Goal: Task Accomplishment & Management: Use online tool/utility

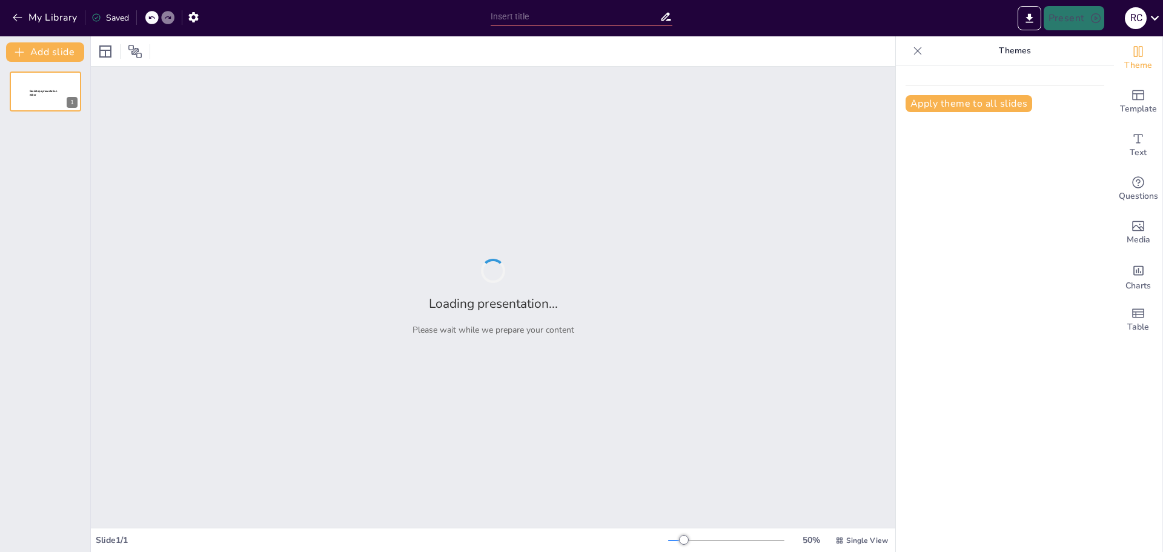
type input "New Sendsteps"
type input "Historia y Evolución de los Zapatos de Charol"
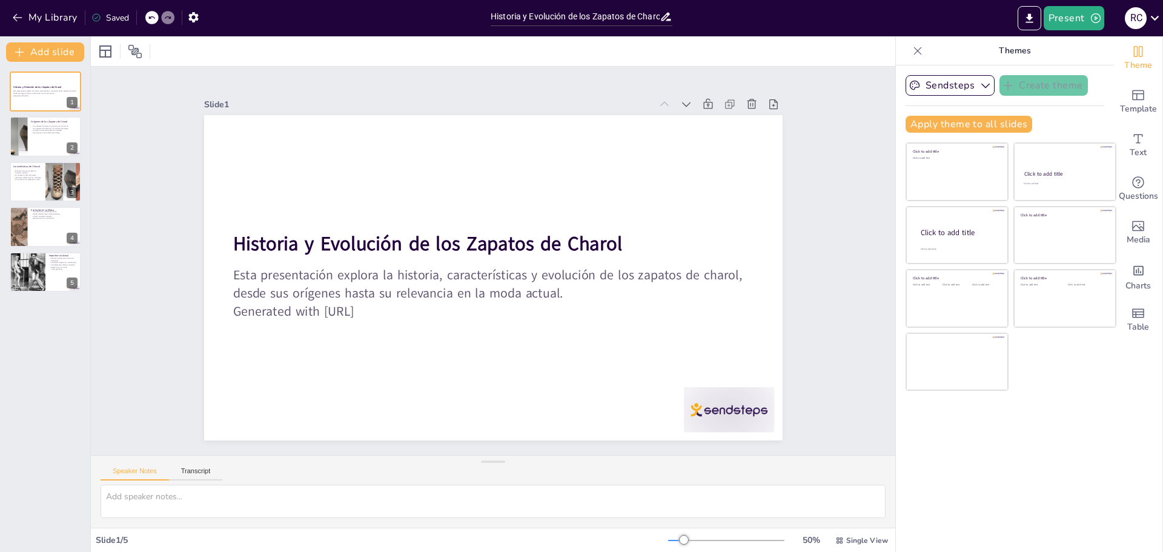
click at [115, 10] on div "Saved" at bounding box center [107, 17] width 44 height 22
click at [16, 16] on icon "button" at bounding box center [18, 18] width 12 height 12
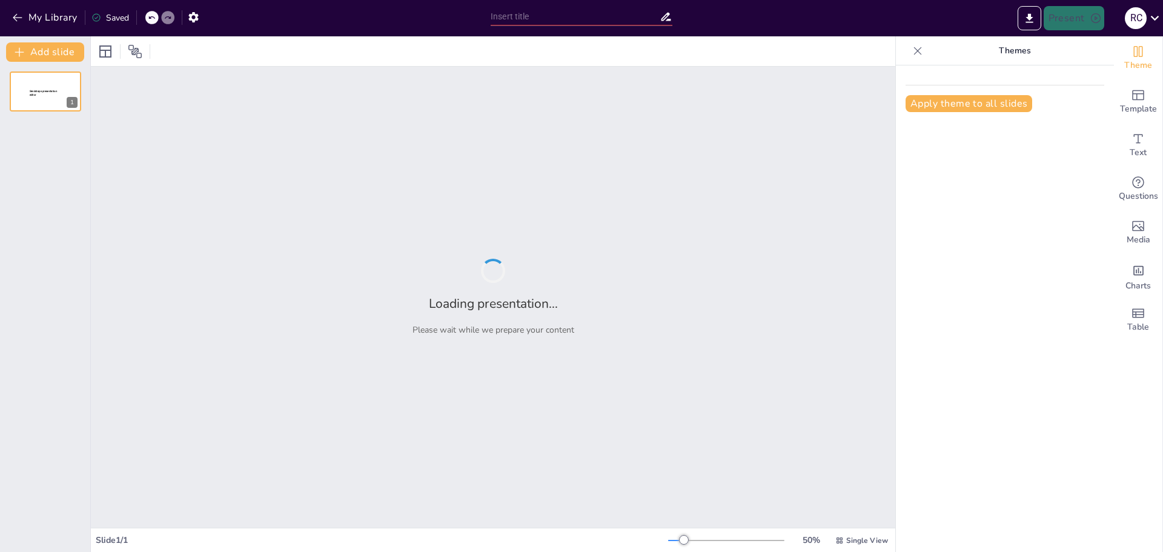
type input "Usos y Beneficios del Girasol"
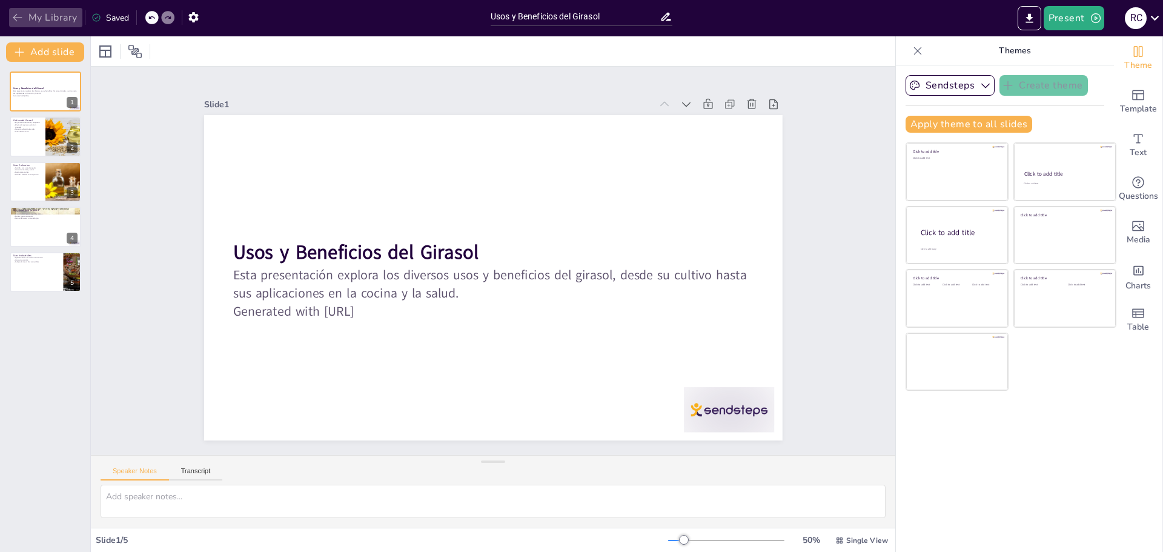
click at [35, 12] on button "My Library" at bounding box center [45, 17] width 73 height 19
